Goal: Information Seeking & Learning: Understand process/instructions

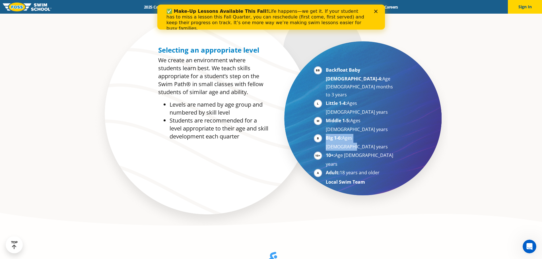
drag, startPoint x: 326, startPoint y: 107, endPoint x: 383, endPoint y: 107, distance: 57.5
click at [383, 134] on li "Big 1-6: Ages [DEMOGRAPHIC_DATA] years" at bounding box center [361, 142] width 70 height 17
drag, startPoint x: 481, startPoint y: 149, endPoint x: 477, endPoint y: 147, distance: 4.5
click at [481, 149] on section "Selecting an appropriate level We create an environment where students learn be…" at bounding box center [271, 120] width 542 height 225
click at [378, 10] on div "Close" at bounding box center [377, 11] width 6 height 3
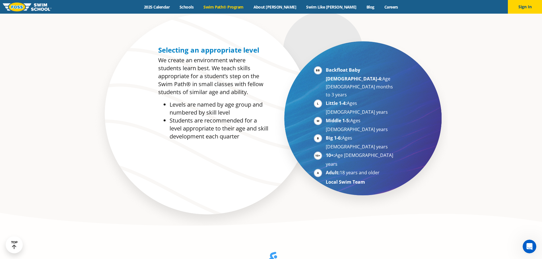
click at [481, 157] on section "Selecting an appropriate level We create an environment where students learn be…" at bounding box center [271, 120] width 542 height 225
drag, startPoint x: 382, startPoint y: 125, endPoint x: 308, endPoint y: 83, distance: 85.3
click at [301, 127] on div "Backfloat Baby [DEMOGRAPHIC_DATA]-4: Age [DEMOGRAPHIC_DATA] months to 3 years L…" at bounding box center [339, 118] width 137 height 150
click at [482, 92] on section "Selecting an appropriate level We create an environment where students learn be…" at bounding box center [271, 120] width 542 height 225
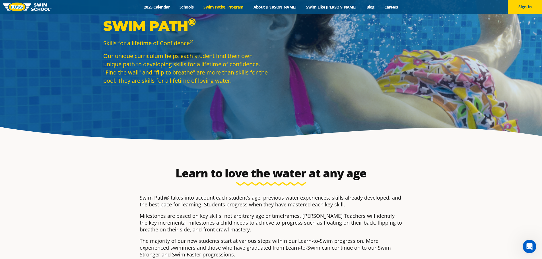
scroll to position [285, 0]
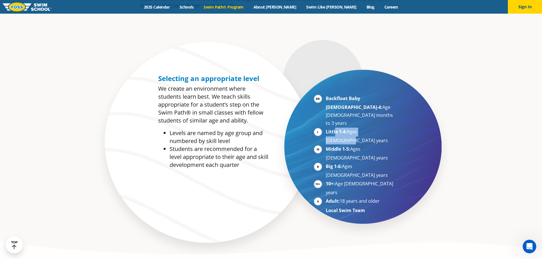
drag, startPoint x: 335, startPoint y: 113, endPoint x: 386, endPoint y: 118, distance: 51.2
click at [386, 128] on li "Little 1-4: Ages [DEMOGRAPHIC_DATA] years" at bounding box center [361, 136] width 70 height 17
click at [453, 135] on section "Selecting an appropriate level We create an environment where students learn be…" at bounding box center [271, 148] width 542 height 225
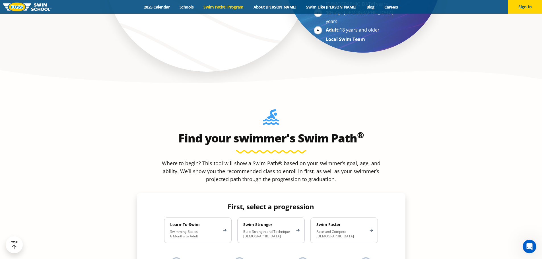
scroll to position [541, 0]
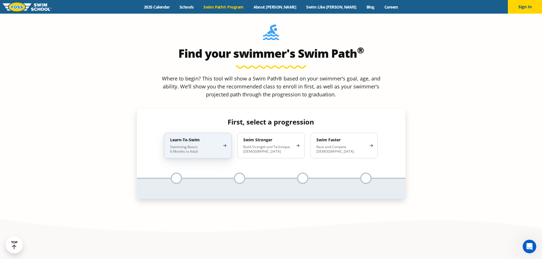
click at [199, 137] on h4 "Learn-To-Swim" at bounding box center [195, 139] width 50 height 5
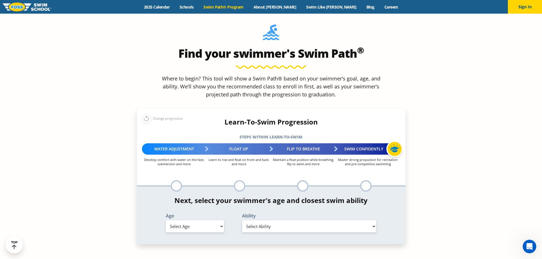
click at [206, 221] on select "Select Age [DEMOGRAPHIC_DATA] months - 1 year 1 year 2 years 3 years 4 years 5 …" at bounding box center [195, 227] width 58 height 12
select select "3-years"
click at [166, 221] on select "Select Age [DEMOGRAPHIC_DATA] months - 1 year 1 year 2 years 3 years 4 years 5 …" at bounding box center [195, 227] width 58 height 12
click at [271, 221] on select "Select Ability First in-water experience When in the water, reliant on a life j…" at bounding box center [309, 227] width 134 height 12
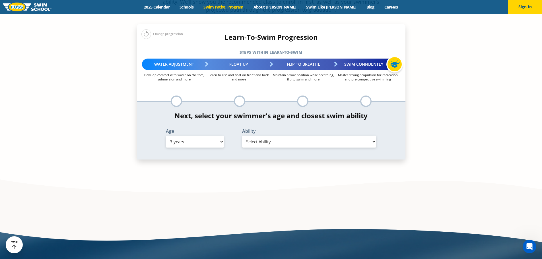
scroll to position [626, 0]
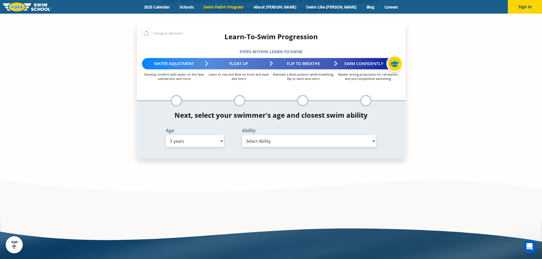
click at [276, 135] on select "Select Ability First in-water experience When in the water, reliant on a life j…" at bounding box center [309, 141] width 134 height 12
click at [196, 154] on div "Swim Path ® Skills for a lifetime of Confidence ® Our unique curriculum helps e…" at bounding box center [271, 207] width 342 height 1641
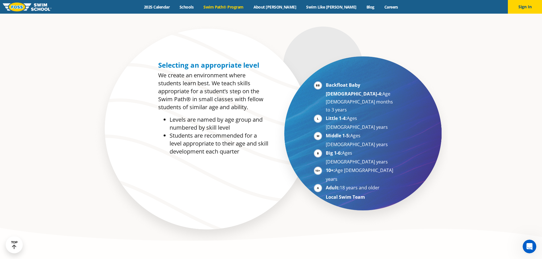
scroll to position [228, 0]
